Goal: Transaction & Acquisition: Subscribe to service/newsletter

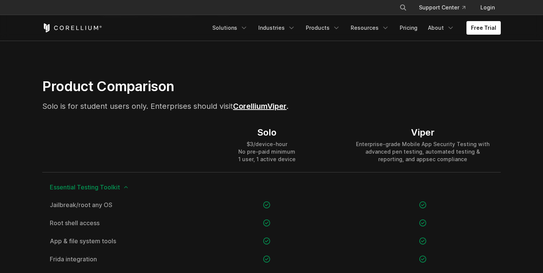
scroll to position [470, 0]
click at [265, 162] on div "$3/device-hour No pre-paid minimum 1 user, 1 active device" at bounding box center [266, 151] width 57 height 23
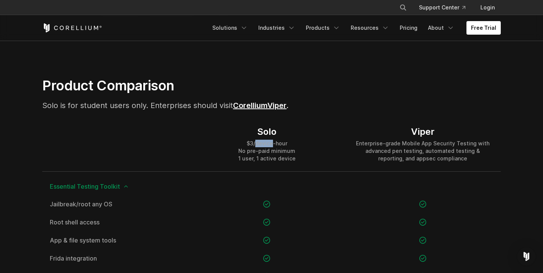
click at [265, 162] on div "$3/device-hour No pre-paid minimum 1 user, 1 active device" at bounding box center [266, 151] width 57 height 23
click at [267, 162] on div "$3/device-hour No pre-paid minimum 1 user, 1 active device" at bounding box center [266, 151] width 57 height 23
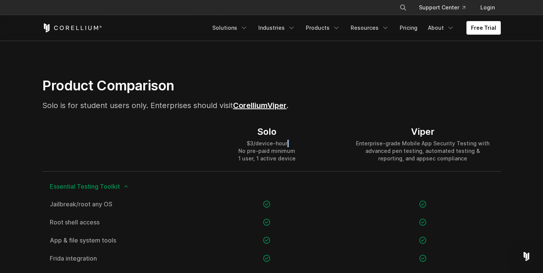
click at [269, 162] on div "$3/device-hour No pre-paid minimum 1 user, 1 active device" at bounding box center [266, 151] width 57 height 23
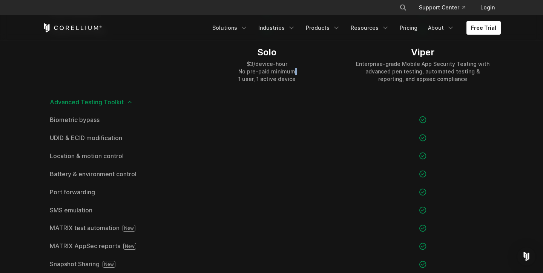
scroll to position [727, 0]
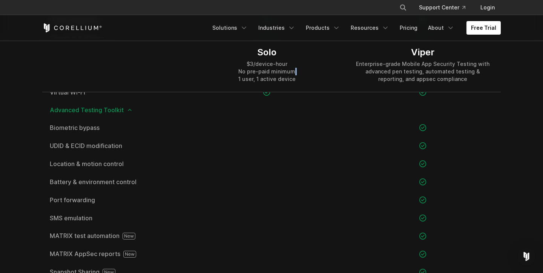
click at [261, 113] on span "Advanced Testing Toolkit" at bounding box center [271, 110] width 443 height 6
click at [133, 113] on icon at bounding box center [130, 110] width 6 height 6
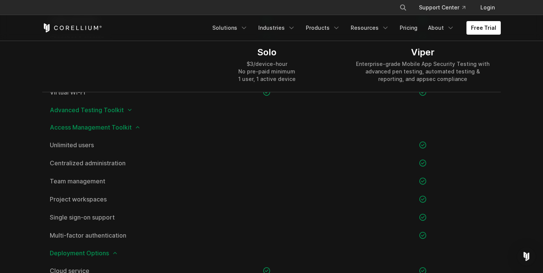
click at [133, 113] on icon at bounding box center [130, 110] width 6 height 6
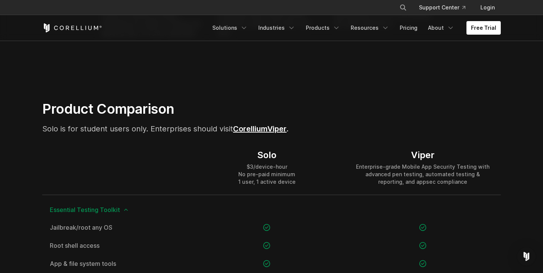
scroll to position [436, 0]
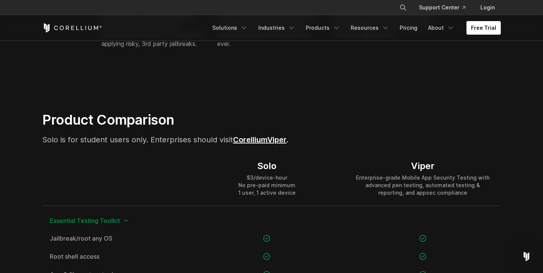
click at [253, 197] on div "$3/device-hour No pre-paid minimum 1 user, 1 active device" at bounding box center [266, 185] width 57 height 23
click at [255, 197] on div "$3/device-hour No pre-paid minimum 1 user, 1 active device" at bounding box center [266, 185] width 57 height 23
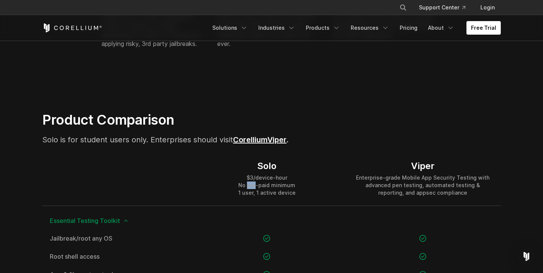
click at [255, 197] on div "$3/device-hour No pre-paid minimum 1 user, 1 active device" at bounding box center [266, 185] width 57 height 23
click at [256, 197] on div "$3/device-hour No pre-paid minimum 1 user, 1 active device" at bounding box center [266, 185] width 57 height 23
click at [257, 197] on div "$3/device-hour No pre-paid minimum 1 user, 1 active device" at bounding box center [266, 185] width 57 height 23
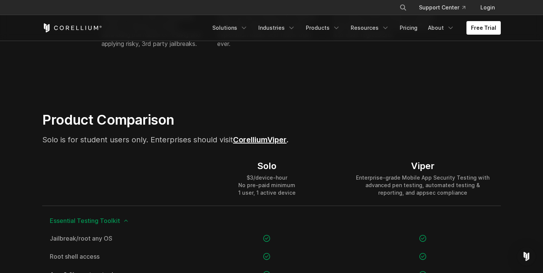
click at [224, 144] on span "Solo is for student users only. Enterprises should visit Corellium" at bounding box center [154, 139] width 225 height 9
click at [161, 144] on span "Solo is for student users only. Enterprises should visit Corellium" at bounding box center [154, 139] width 225 height 9
drag, startPoint x: 159, startPoint y: 169, endPoint x: 22, endPoint y: 168, distance: 137.2
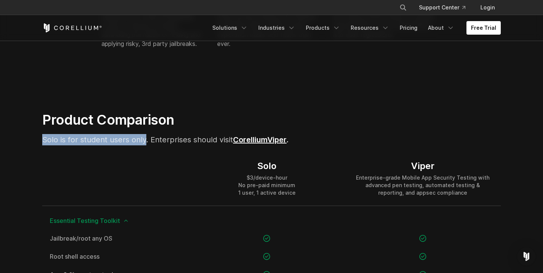
drag, startPoint x: 43, startPoint y: 170, endPoint x: 158, endPoint y: 172, distance: 114.2
click at [158, 144] on span "Solo is for student users only. Enterprises should visit Corellium" at bounding box center [154, 139] width 225 height 9
click at [167, 144] on span "Solo is for student users only. Enterprises should visit Corellium" at bounding box center [154, 139] width 225 height 9
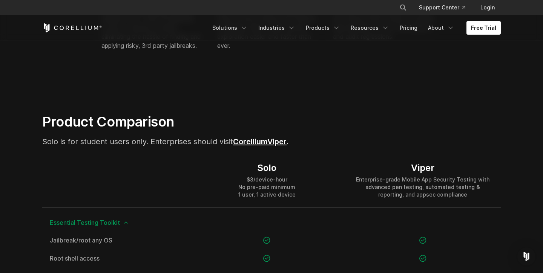
scroll to position [433, 0]
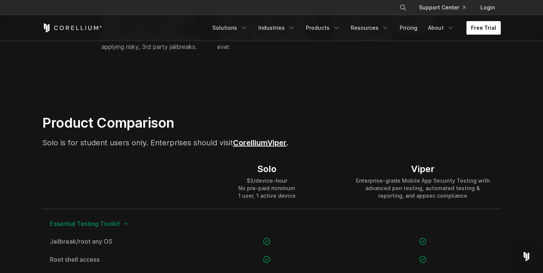
click at [486, 35] on link "Free Trial" at bounding box center [483, 28] width 34 height 14
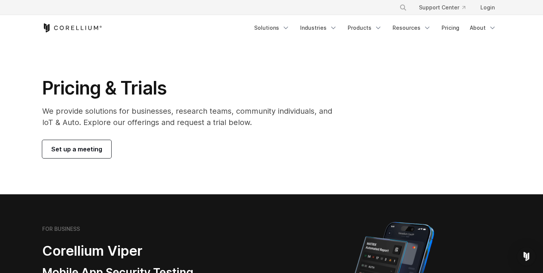
click at [92, 154] on span "Set up a meeting" at bounding box center [76, 149] width 51 height 9
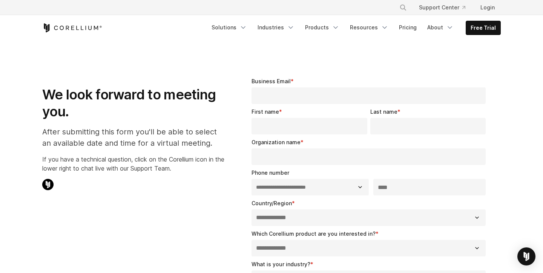
select select "**"
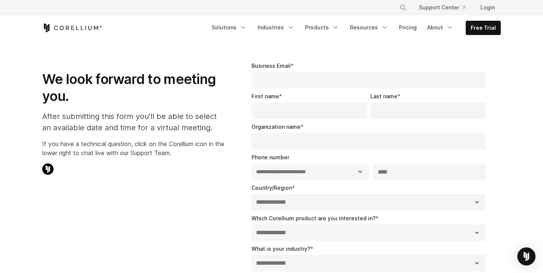
scroll to position [26, 0]
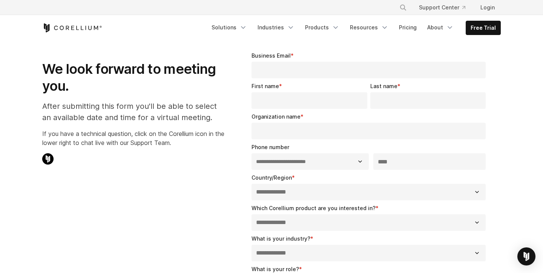
click at [110, 143] on p "If you have a technical question, click on the Corellium icon in the lower righ…" at bounding box center [133, 138] width 182 height 18
click at [113, 147] on p "If you have a technical question, click on the Corellium icon in the lower righ…" at bounding box center [133, 138] width 182 height 18
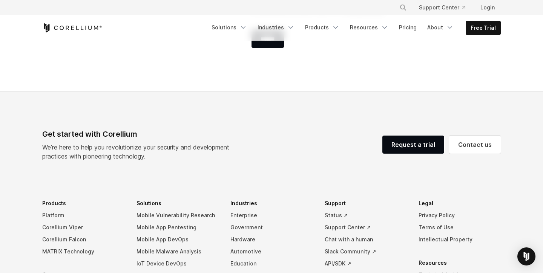
scroll to position [398, 0]
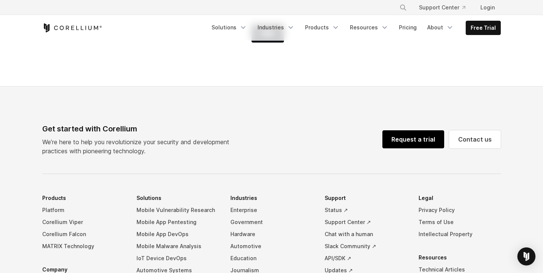
click at [423, 148] on link "Request a trial" at bounding box center [413, 139] width 62 height 18
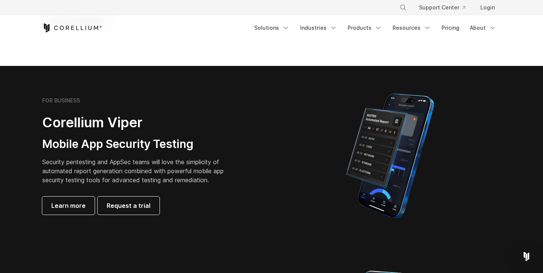
scroll to position [150, 0]
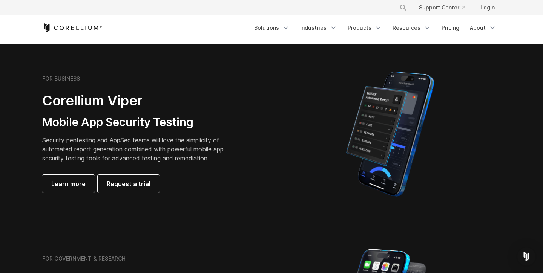
click at [110, 152] on p "Security pentesting and AppSec teams will love the simplicity of automated repo…" at bounding box center [138, 149] width 193 height 27
click at [117, 156] on p "Security pentesting and AppSec teams will love the simplicity of automated repo…" at bounding box center [138, 149] width 193 height 27
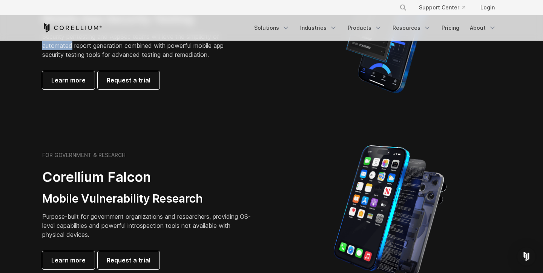
scroll to position [303, 0]
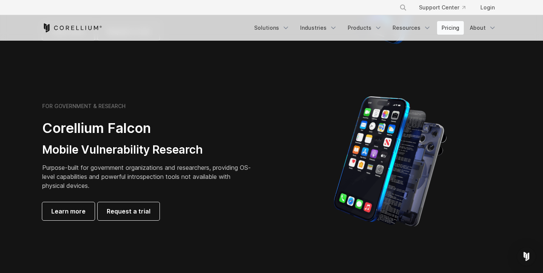
click at [447, 31] on link "Pricing" at bounding box center [450, 28] width 27 height 14
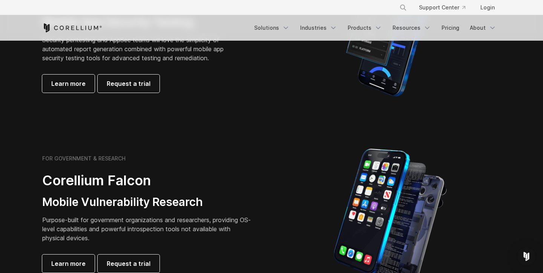
scroll to position [266, 0]
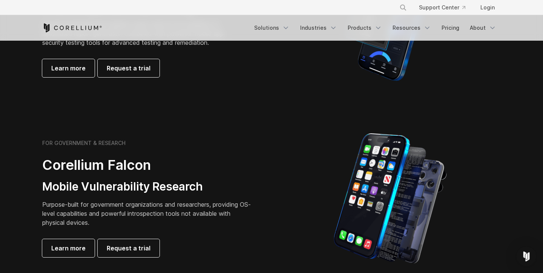
click at [524, 254] on img "Open Intercom Messenger" at bounding box center [526, 257] width 10 height 10
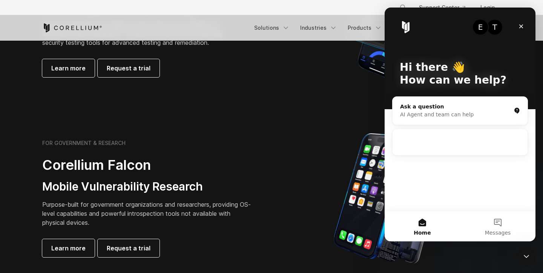
scroll to position [0, 0]
click at [522, 28] on icon "Close" at bounding box center [521, 26] width 4 height 4
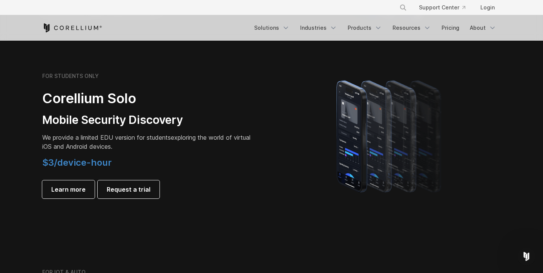
scroll to position [506, 0]
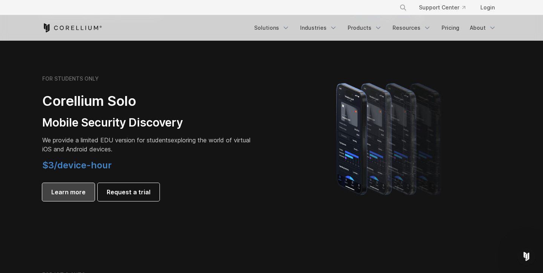
click at [75, 197] on span "Learn more" at bounding box center [68, 192] width 34 height 9
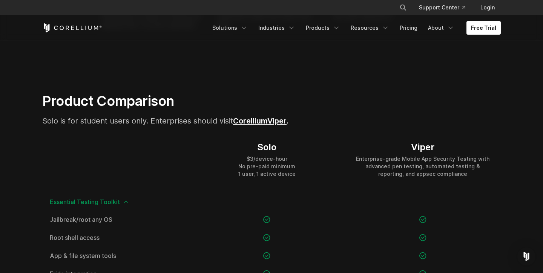
scroll to position [531, 0]
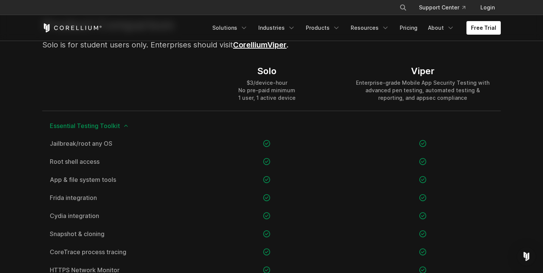
click at [405, 102] on div "Enterprise-grade Mobile App Security Testing with advanced pen testing, automat…" at bounding box center [422, 90] width 141 height 23
click at [418, 102] on div "Enterprise-grade Mobile App Security Testing with advanced pen testing, automat…" at bounding box center [422, 90] width 141 height 23
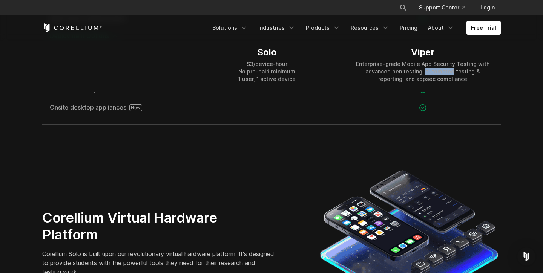
scroll to position [1212, 0]
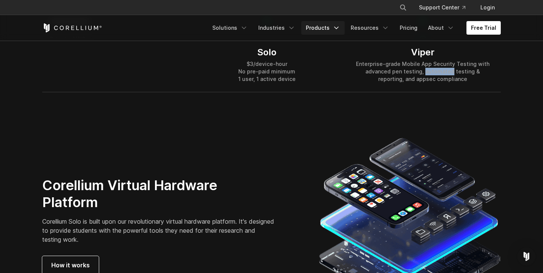
click at [302, 35] on link "Products" at bounding box center [322, 28] width 43 height 14
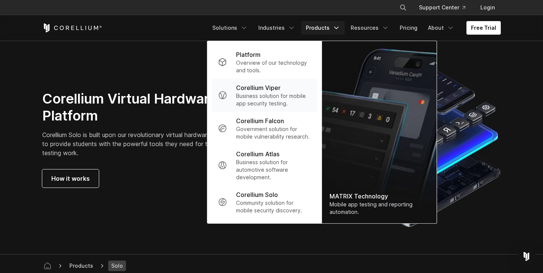
scroll to position [1301, 0]
